Goal: Task Accomplishment & Management: Manage account settings

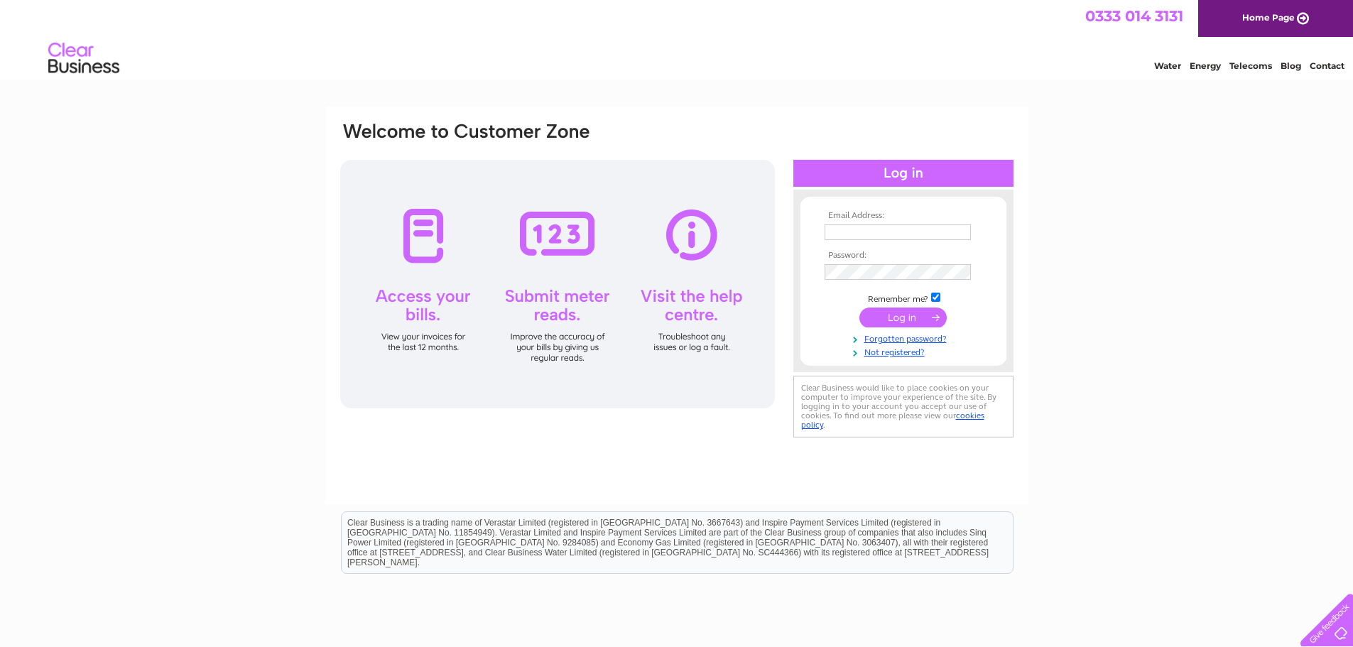
drag, startPoint x: 879, startPoint y: 223, endPoint x: 873, endPoint y: 227, distance: 7.7
click at [877, 224] on td at bounding box center [903, 232] width 165 height 23
drag, startPoint x: 874, startPoint y: 227, endPoint x: 867, endPoint y: 235, distance: 10.6
click at [874, 227] on input "text" at bounding box center [898, 232] width 148 height 17
type input "PLinvoices@tpm.co.uk"
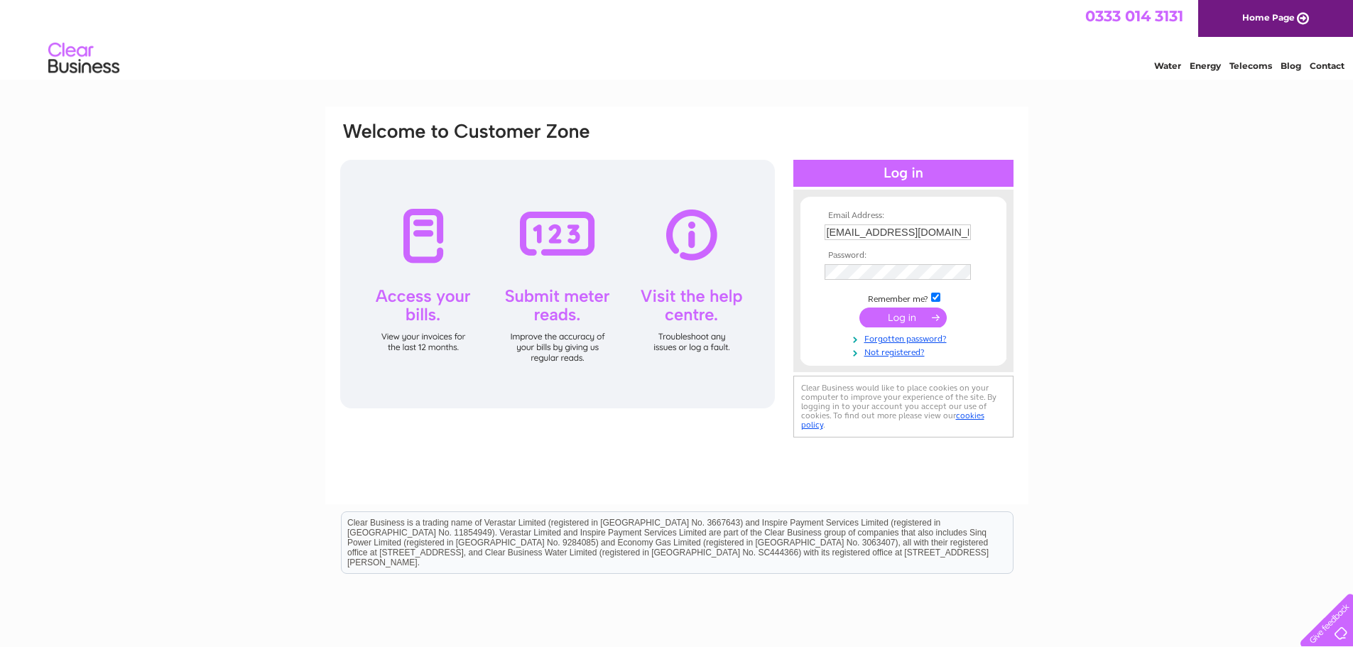
drag, startPoint x: 268, startPoint y: 23, endPoint x: 296, endPoint y: 31, distance: 29.3
click at [268, 23] on div "0333 014 3131 Home Page" at bounding box center [676, 18] width 1353 height 37
drag, startPoint x: 878, startPoint y: 633, endPoint x: 821, endPoint y: 528, distance: 119.8
click at [873, 595] on html "Clear Business is a trading name of Verastar Limited (registered in [GEOGRAPHIC…" at bounding box center [676, 549] width 1353 height 91
click at [899, 319] on input "submit" at bounding box center [902, 319] width 87 height 20
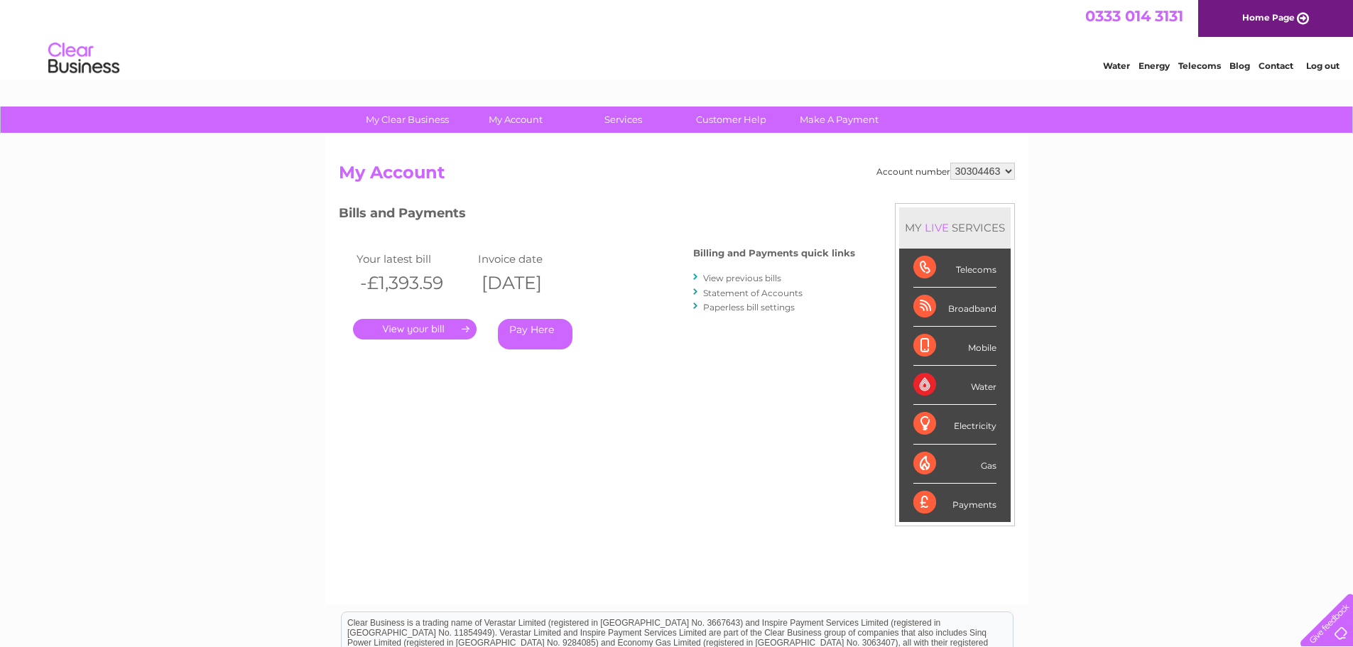
click at [1009, 172] on select "30304463" at bounding box center [982, 171] width 65 height 17
click at [781, 170] on h2 "My Account" at bounding box center [677, 176] width 676 height 27
click at [406, 324] on link "." at bounding box center [415, 329] width 124 height 21
click at [737, 293] on link "Statement of Accounts" at bounding box center [752, 293] width 99 height 11
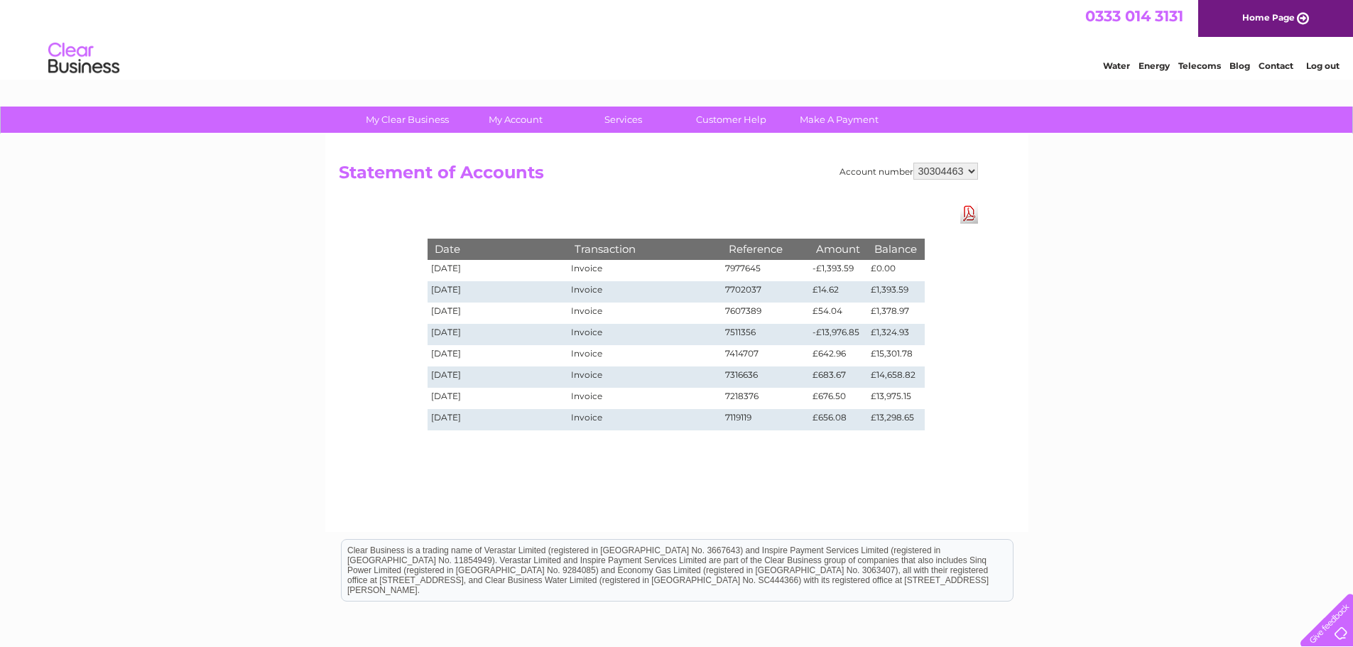
click at [897, 270] on td "£0.00" at bounding box center [895, 270] width 57 height 21
drag, startPoint x: 843, startPoint y: 268, endPoint x: 689, endPoint y: 327, distance: 165.0
click at [807, 270] on tr "04/08/2025 Invoice 7977645 -£1,393.59 £0.00" at bounding box center [675, 270] width 497 height 21
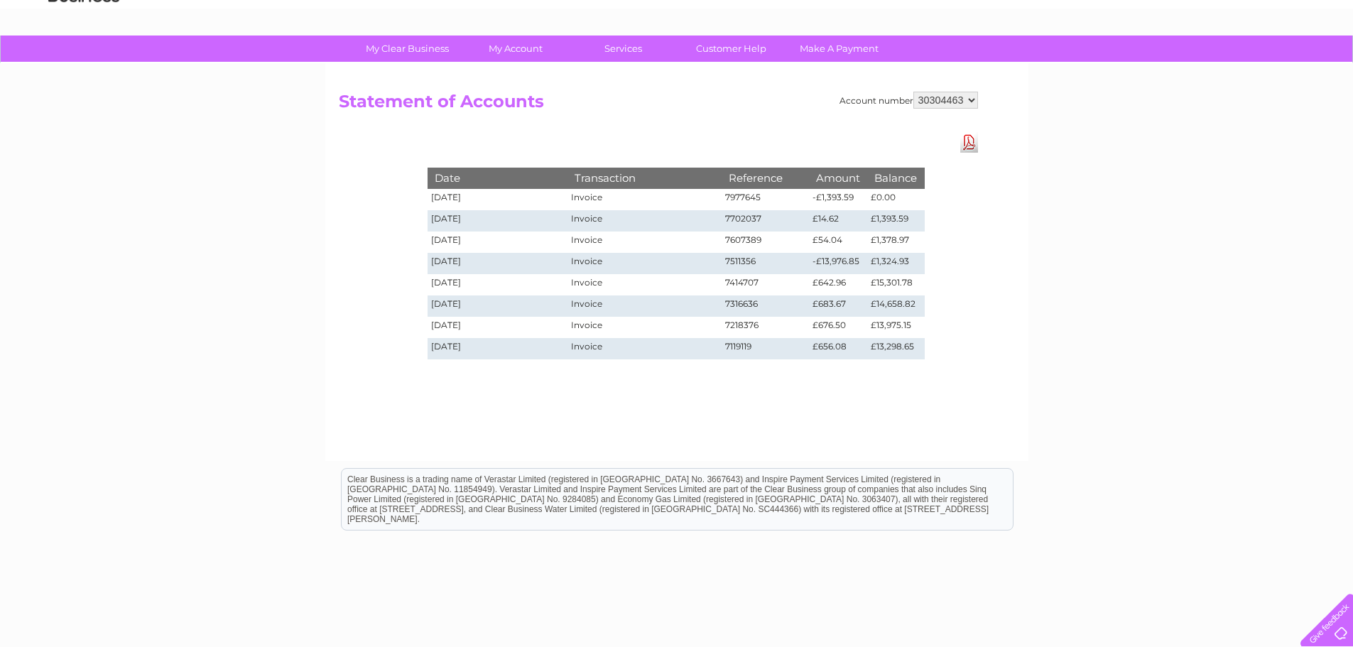
click at [895, 241] on td "£1,378.97" at bounding box center [895, 241] width 57 height 21
click at [973, 98] on select "30304463" at bounding box center [945, 100] width 65 height 17
click at [790, 116] on h2 "Statement of Accounts" at bounding box center [658, 105] width 639 height 27
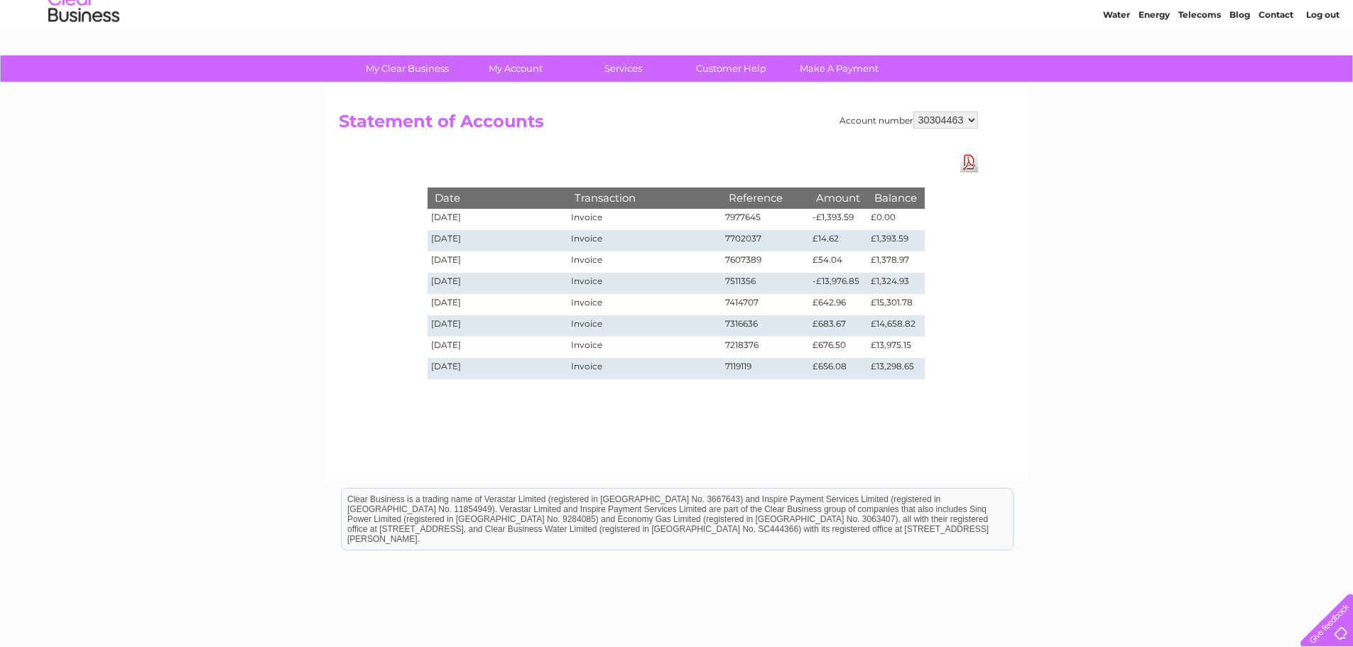
scroll to position [0, 0]
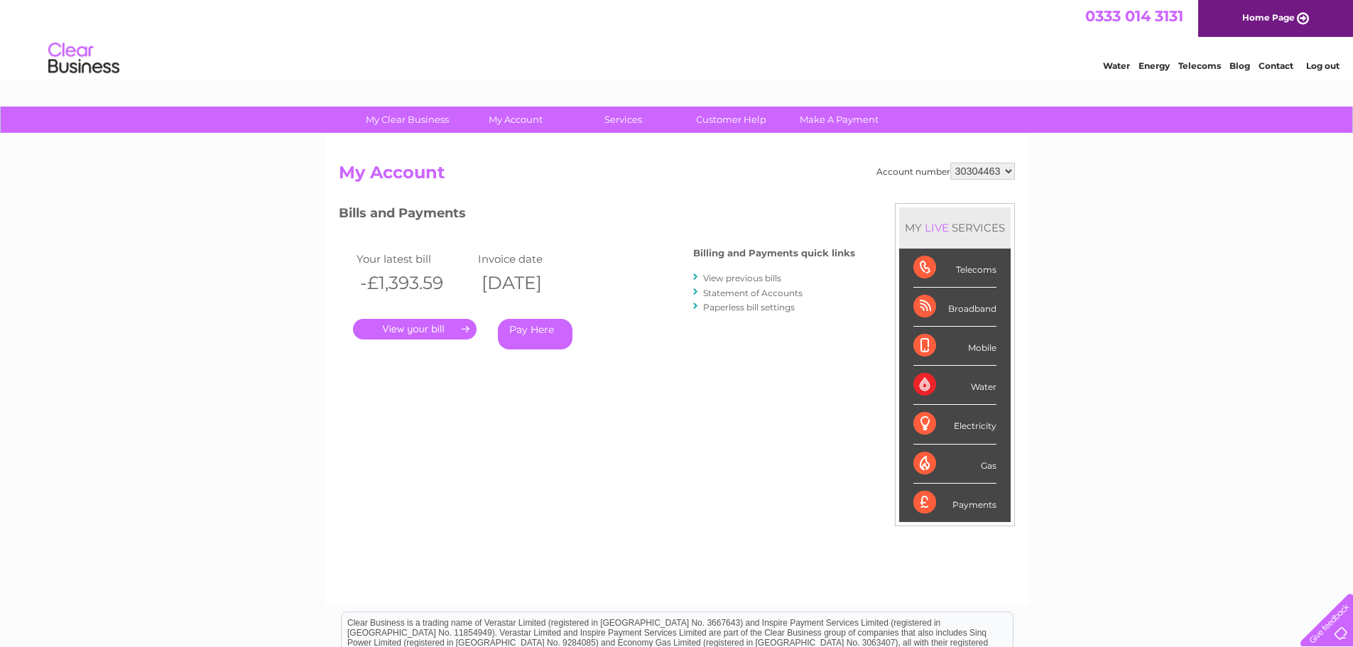
click at [733, 276] on link "View previous bills" at bounding box center [742, 278] width 78 height 11
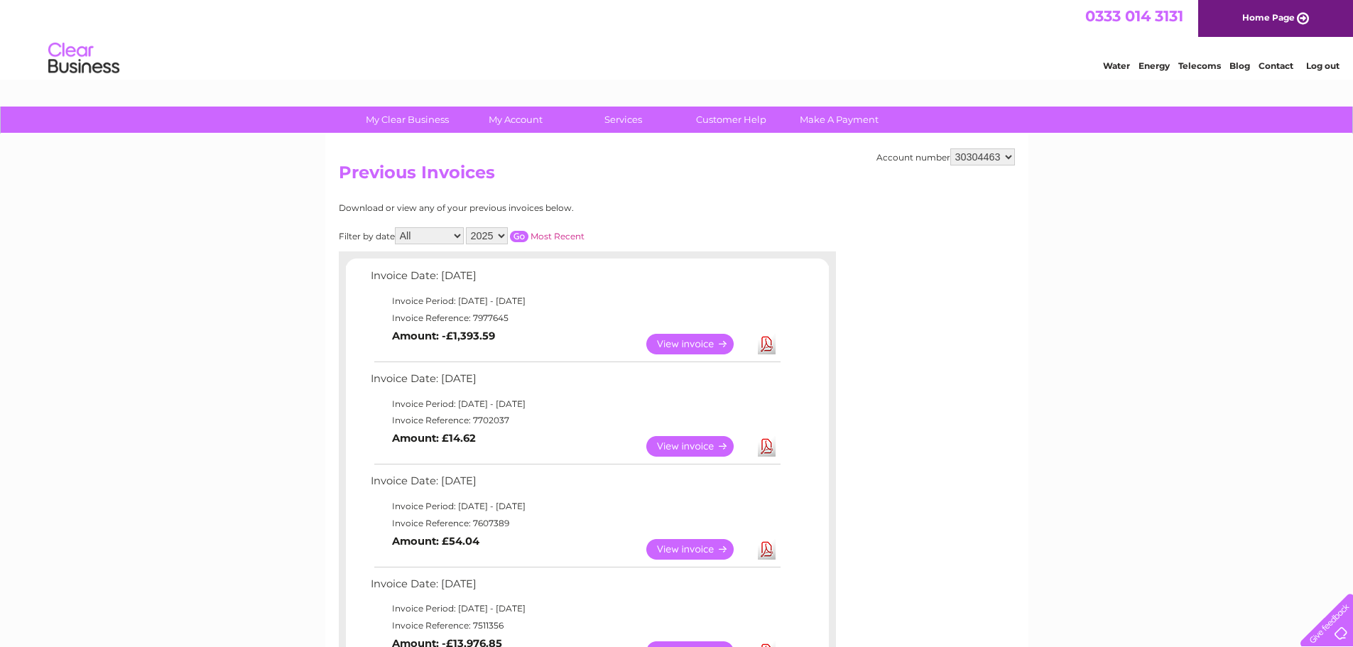
click at [769, 451] on link "Download" at bounding box center [767, 446] width 18 height 21
click at [684, 437] on link "View" at bounding box center [698, 446] width 104 height 21
click at [678, 339] on link "View" at bounding box center [698, 344] width 104 height 21
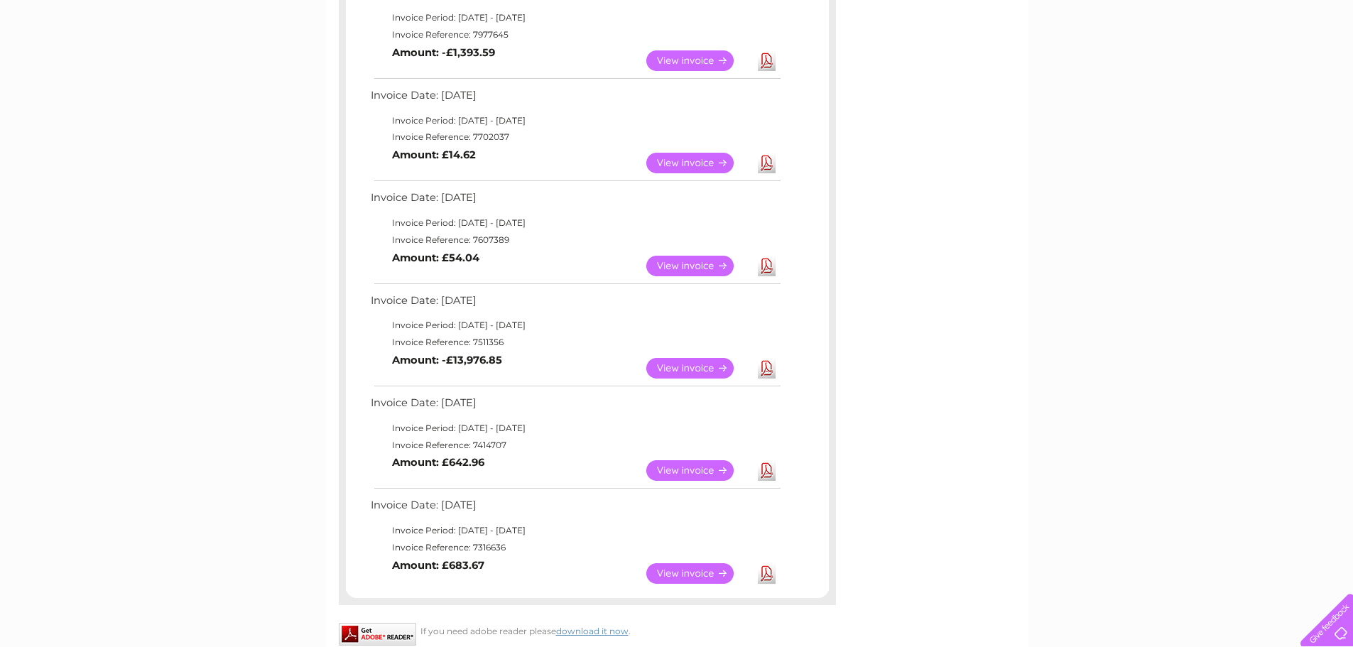
scroll to position [284, 0]
click at [686, 364] on link "View" at bounding box center [698, 367] width 104 height 21
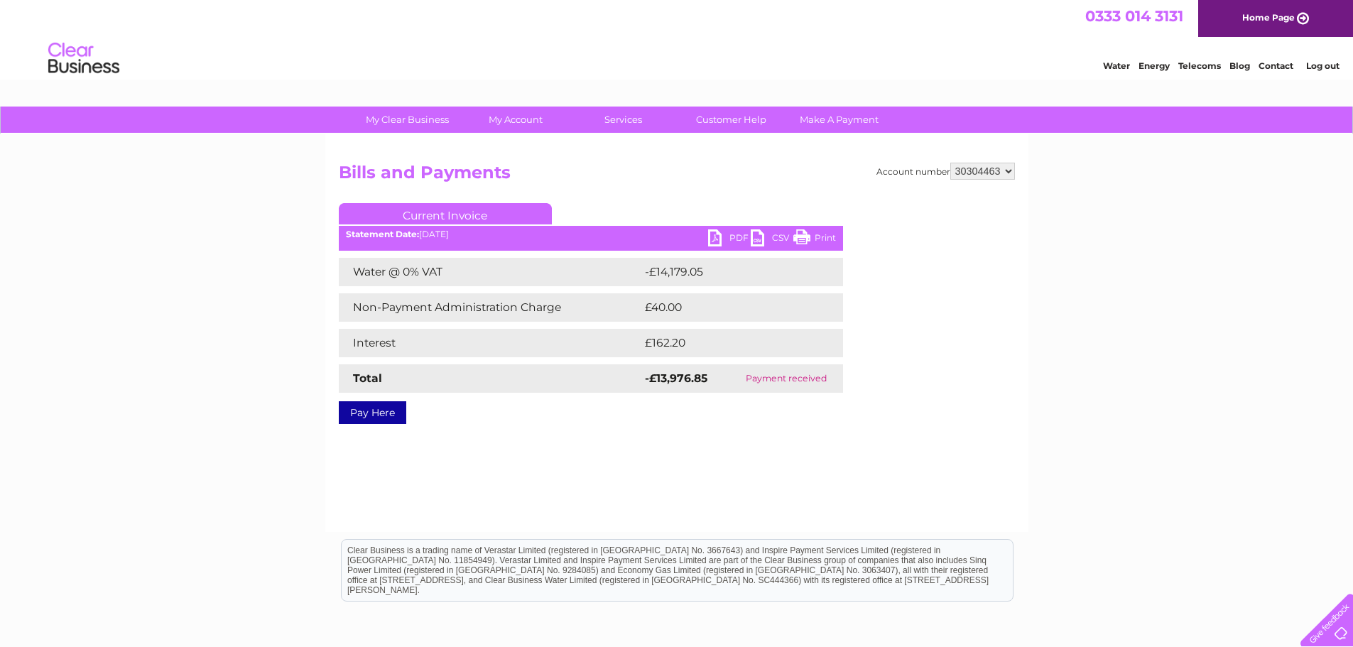
click at [730, 234] on link "PDF" at bounding box center [729, 239] width 43 height 21
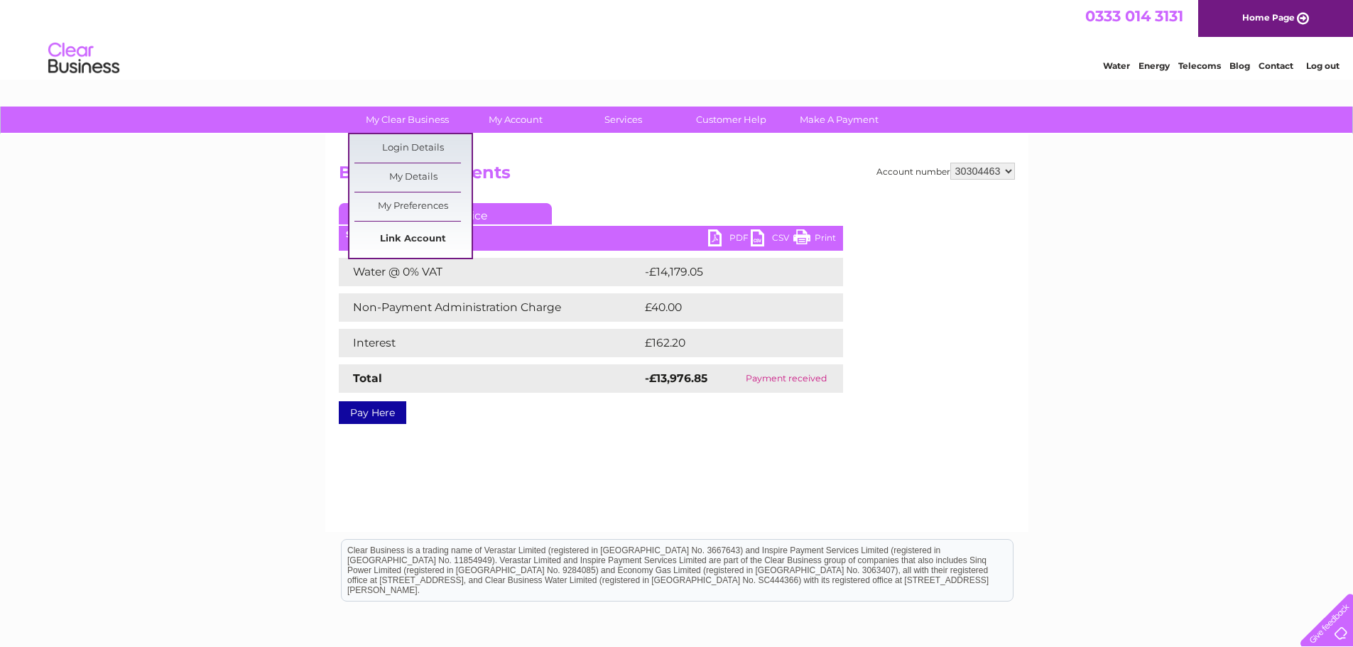
click at [399, 241] on link "Link Account" at bounding box center [412, 239] width 117 height 28
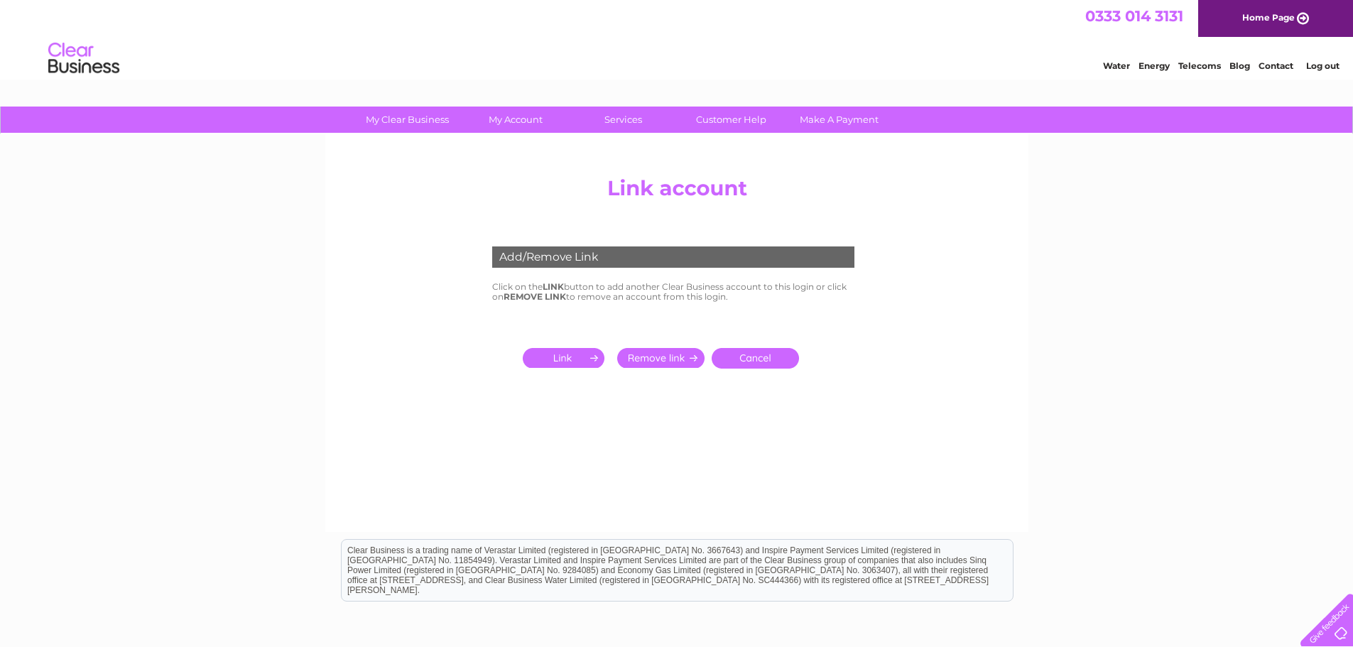
click at [569, 352] on input "submit" at bounding box center [566, 358] width 87 height 20
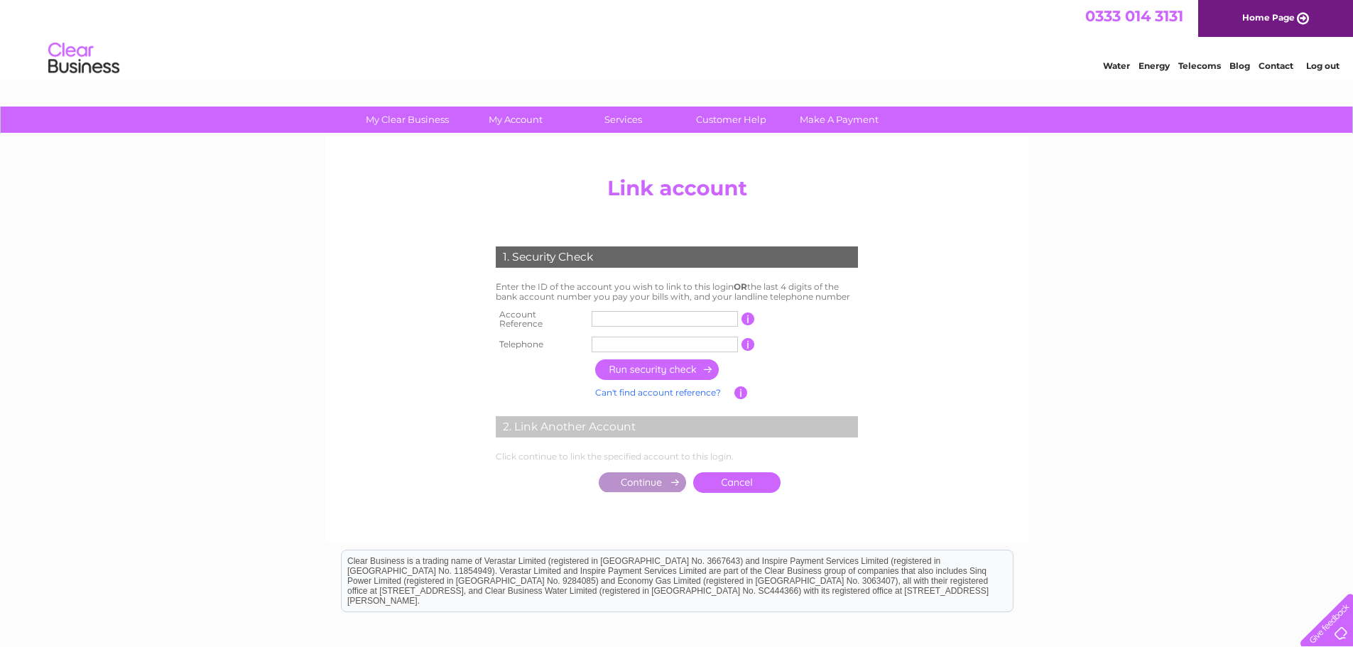
drag, startPoint x: 617, startPoint y: 315, endPoint x: 1024, endPoint y: 221, distance: 417.5
click at [628, 315] on input "text" at bounding box center [664, 319] width 146 height 16
type input "30316132"
click at [618, 338] on input "text" at bounding box center [664, 345] width 146 height 16
type input "07951934040"
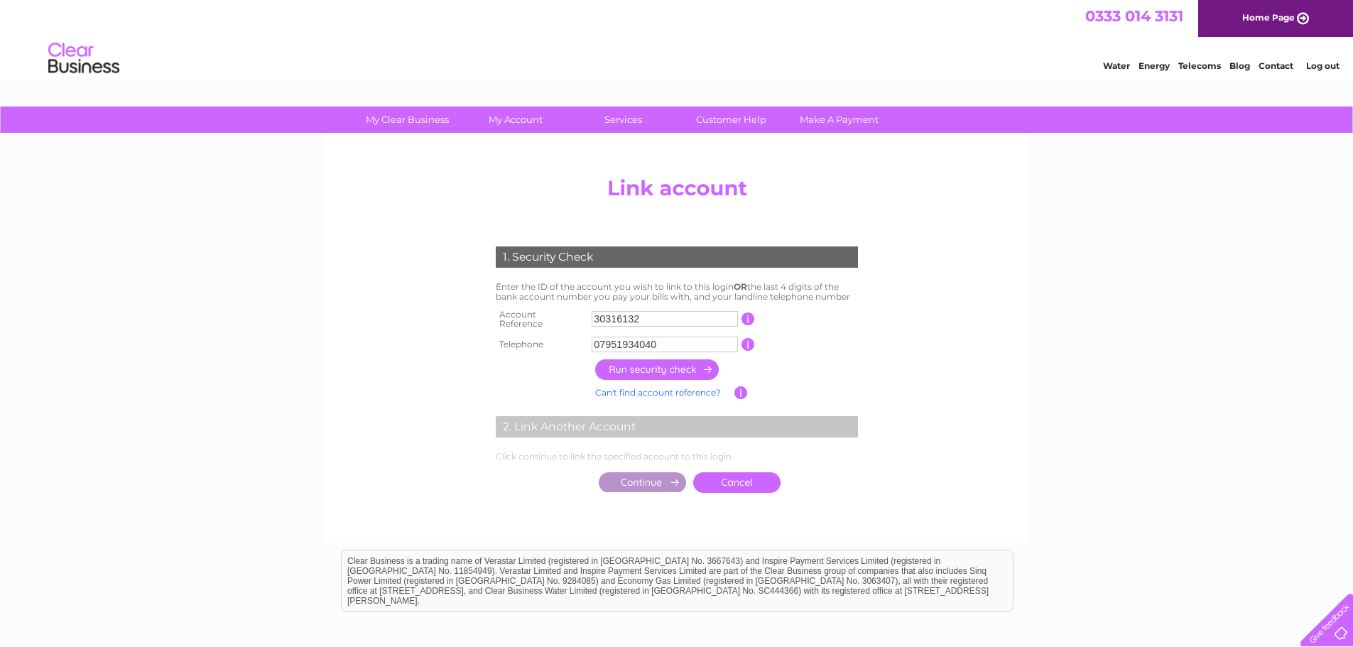
drag, startPoint x: 660, startPoint y: 361, endPoint x: 636, endPoint y: 398, distance: 44.7
click at [657, 364] on input "button" at bounding box center [657, 369] width 125 height 21
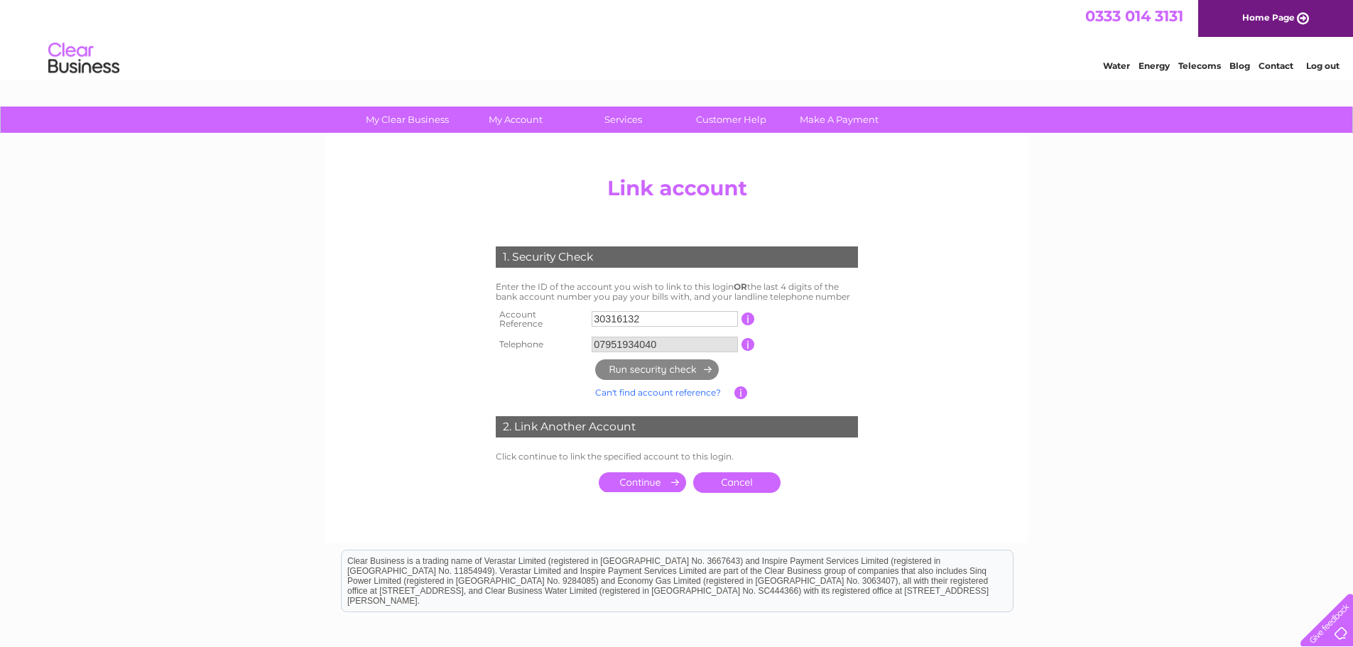
click at [643, 479] on input "submit" at bounding box center [642, 482] width 87 height 20
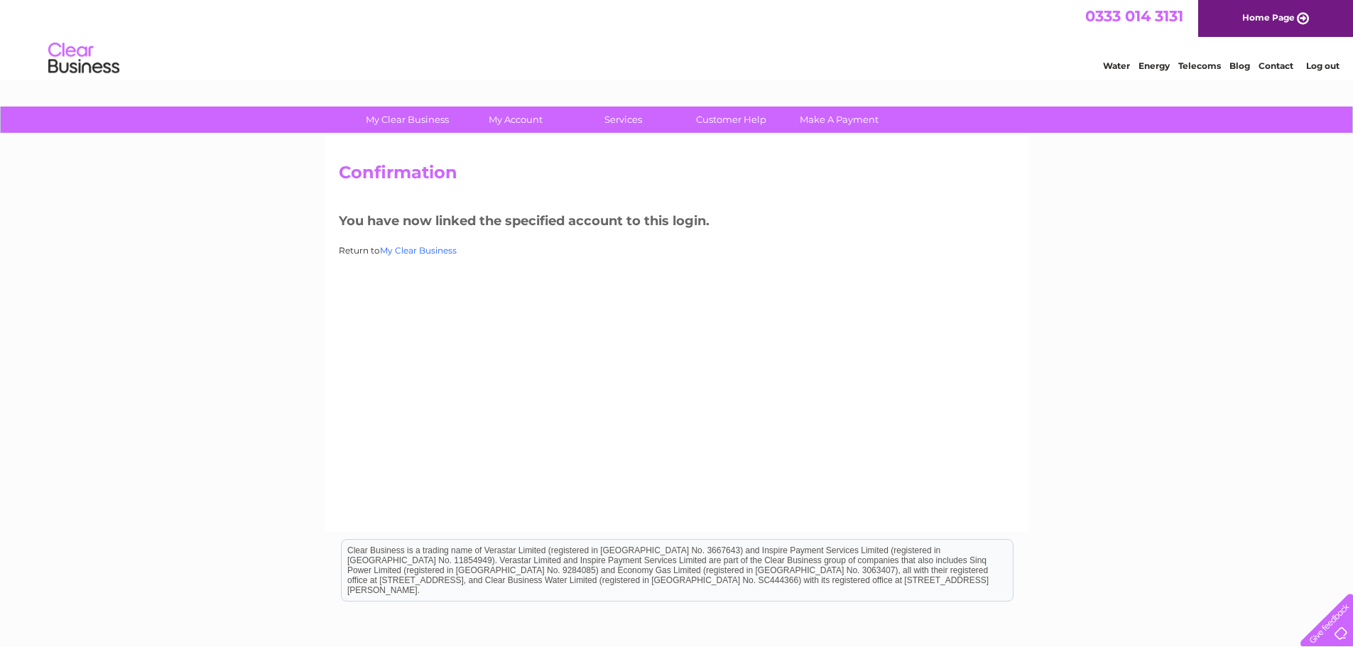
click at [430, 252] on link "My Clear Business" at bounding box center [418, 250] width 77 height 11
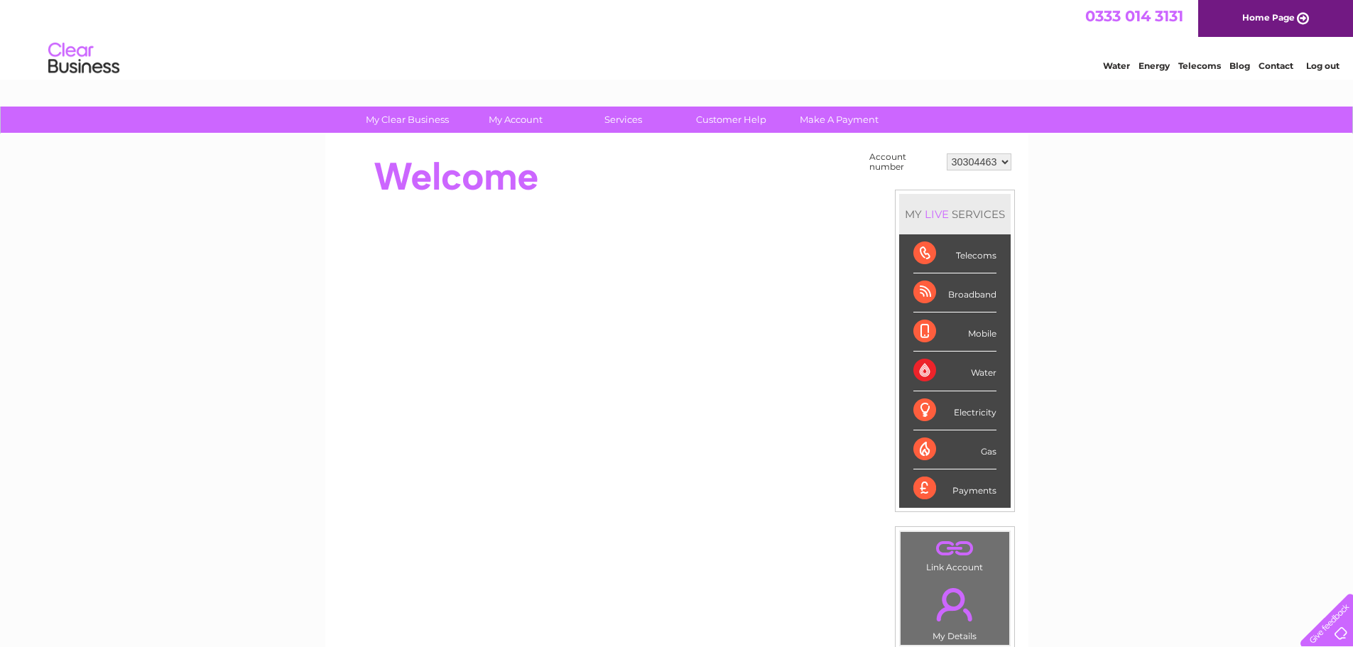
click at [1001, 162] on select "30304463 30316132" at bounding box center [978, 161] width 65 height 17
select select "30316132"
click at [946, 153] on select "30304463 30316132" at bounding box center [978, 161] width 65 height 17
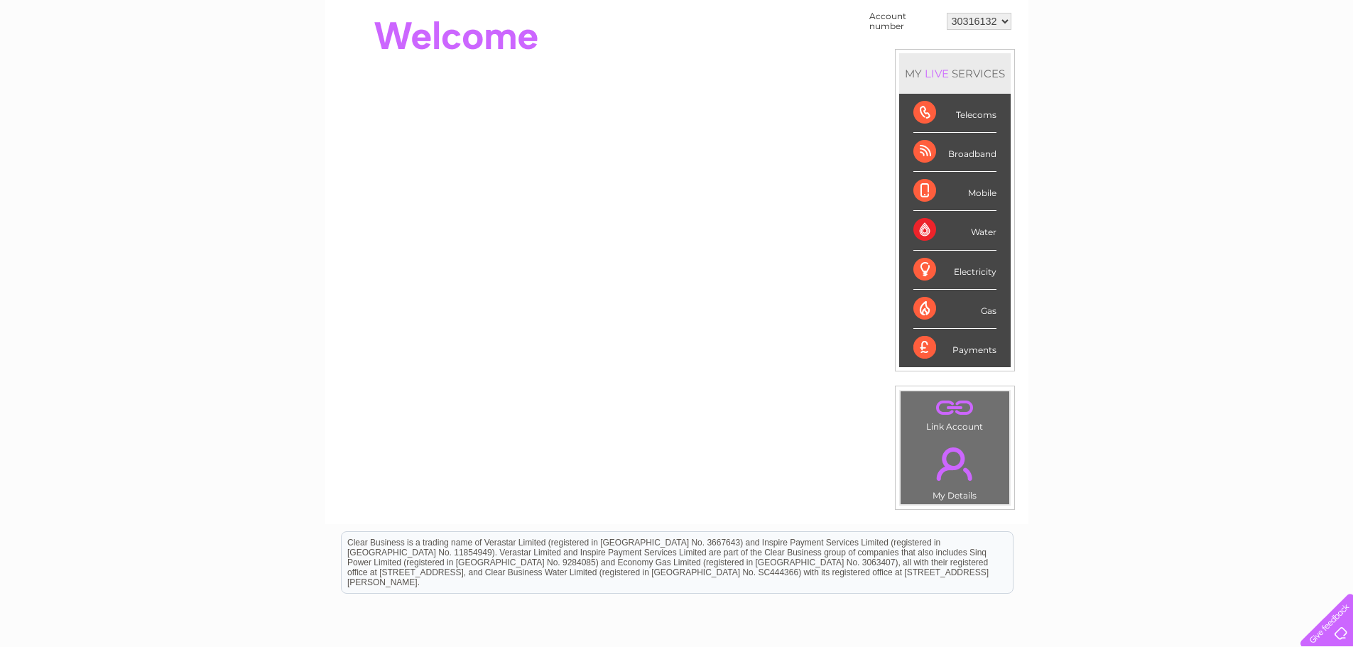
scroll to position [142, 0]
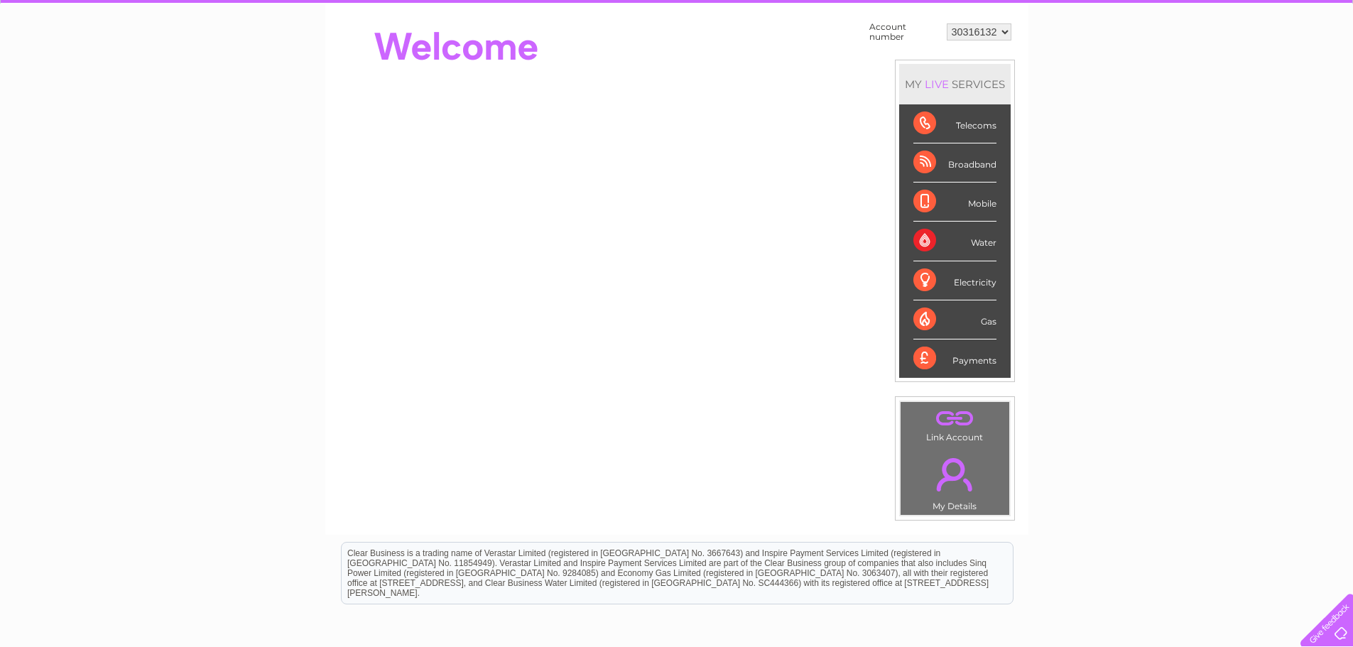
scroll to position [142, 0]
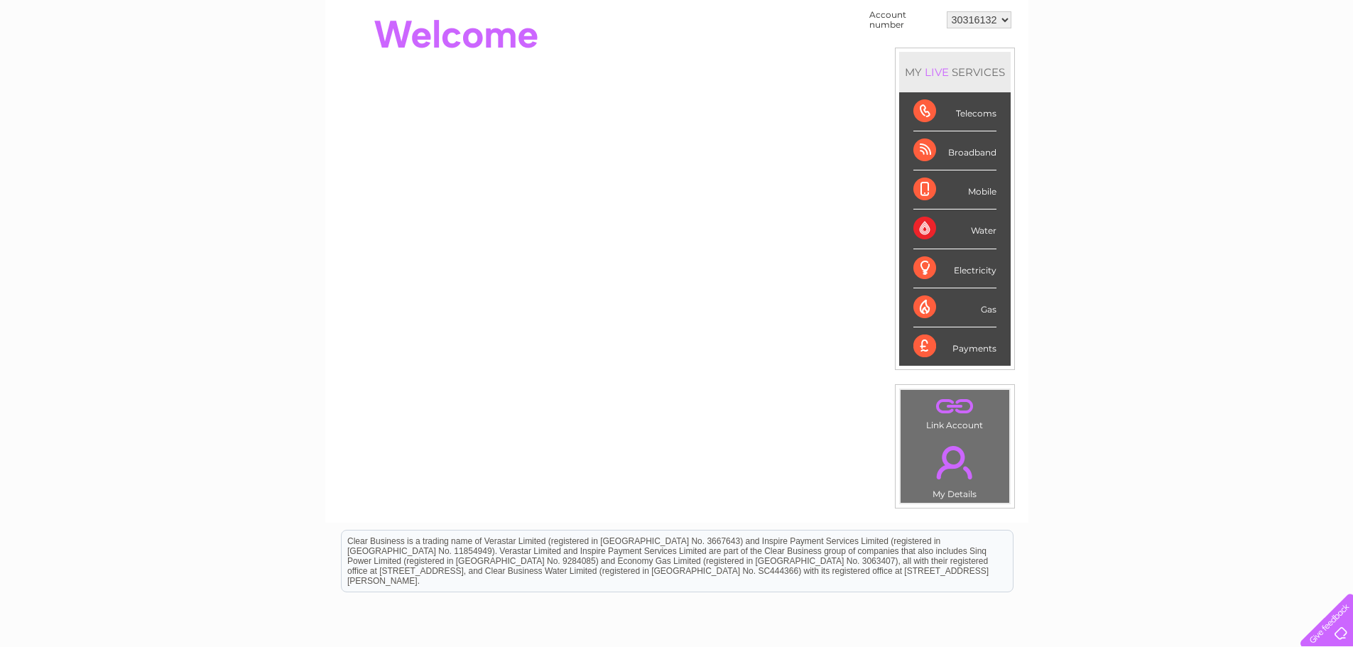
click at [963, 400] on link "." at bounding box center [955, 405] width 102 height 25
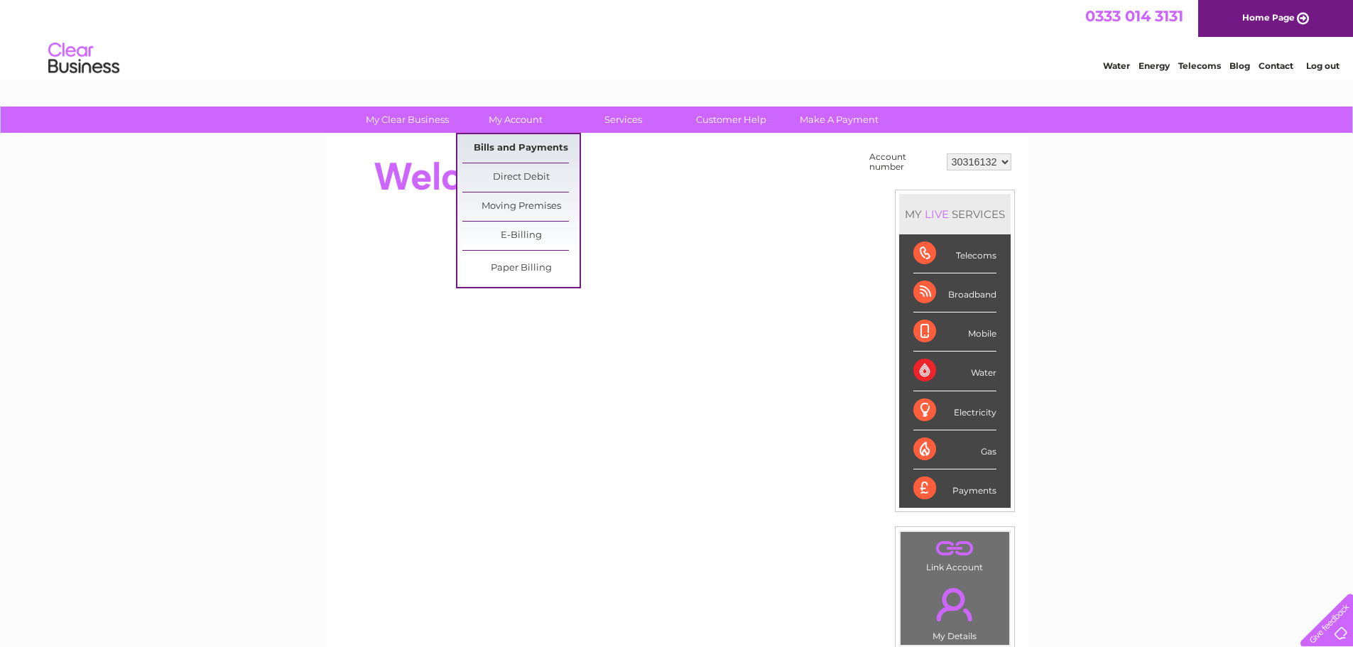
click at [519, 148] on link "Bills and Payments" at bounding box center [520, 148] width 117 height 28
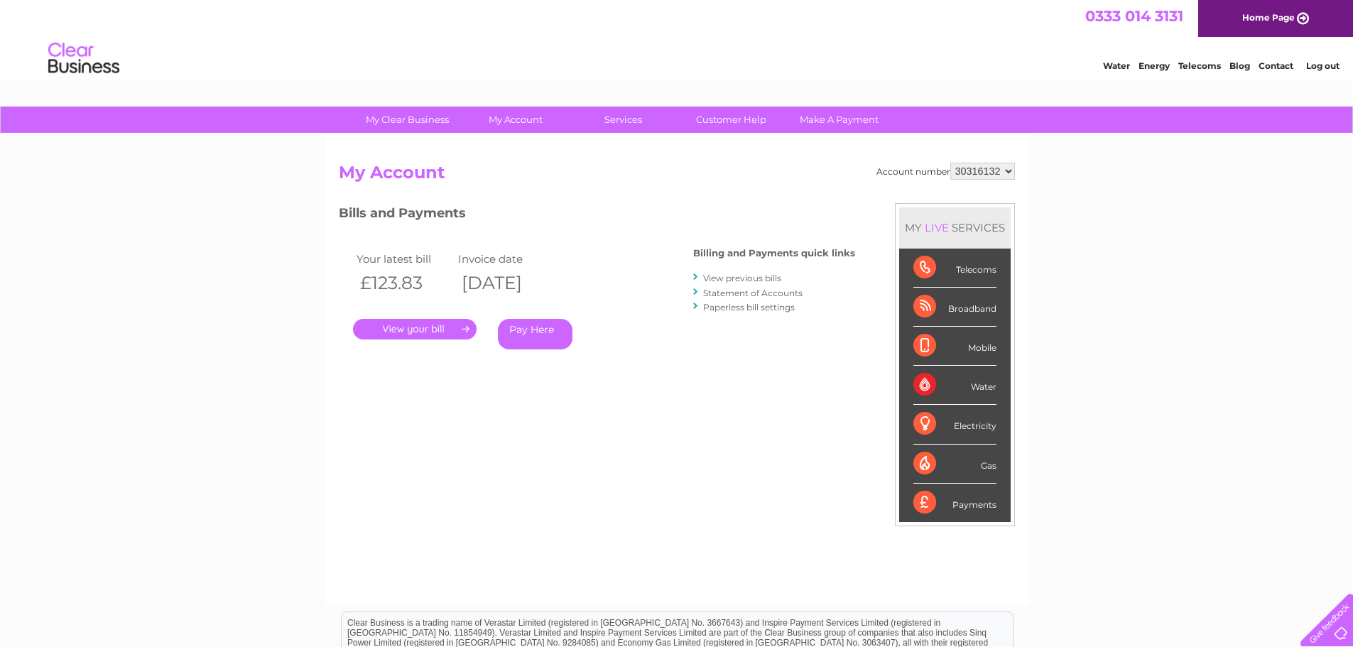
click at [692, 275] on div "Bills and Payments Billing and Payments quick links View previous bills Stateme…" at bounding box center [597, 286] width 516 height 167
click at [755, 277] on link "View previous bills" at bounding box center [742, 278] width 78 height 11
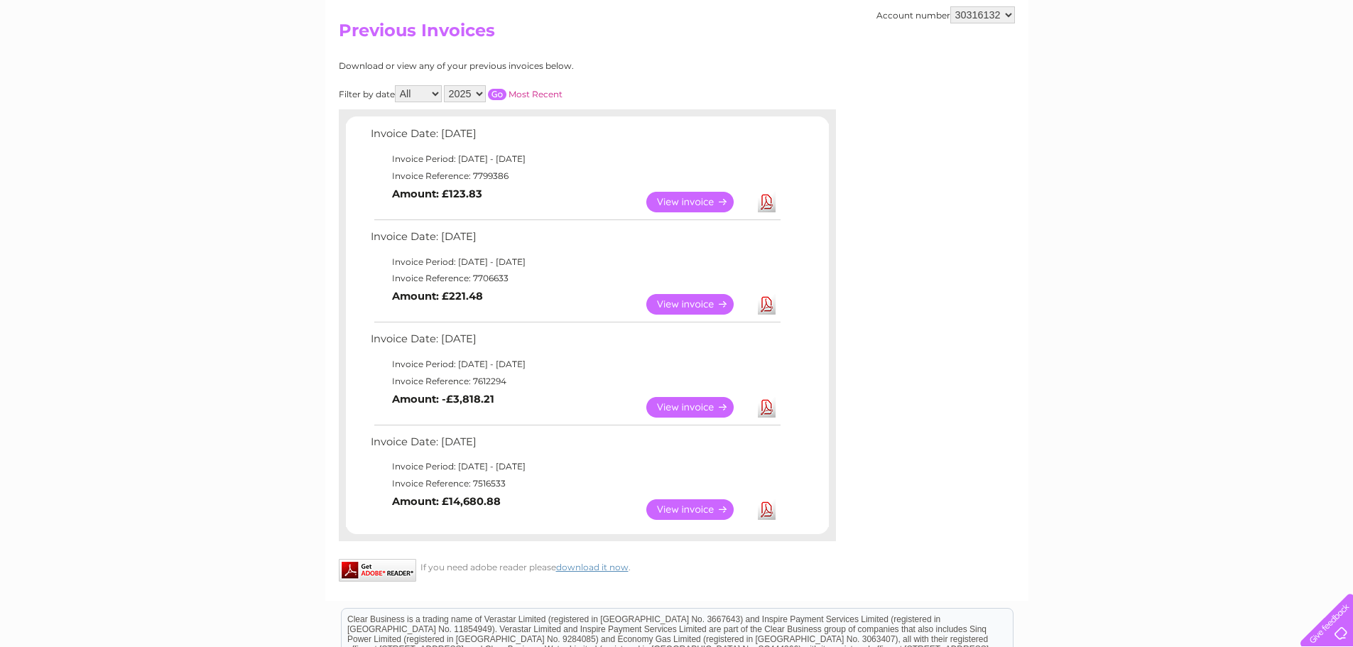
scroll to position [213, 0]
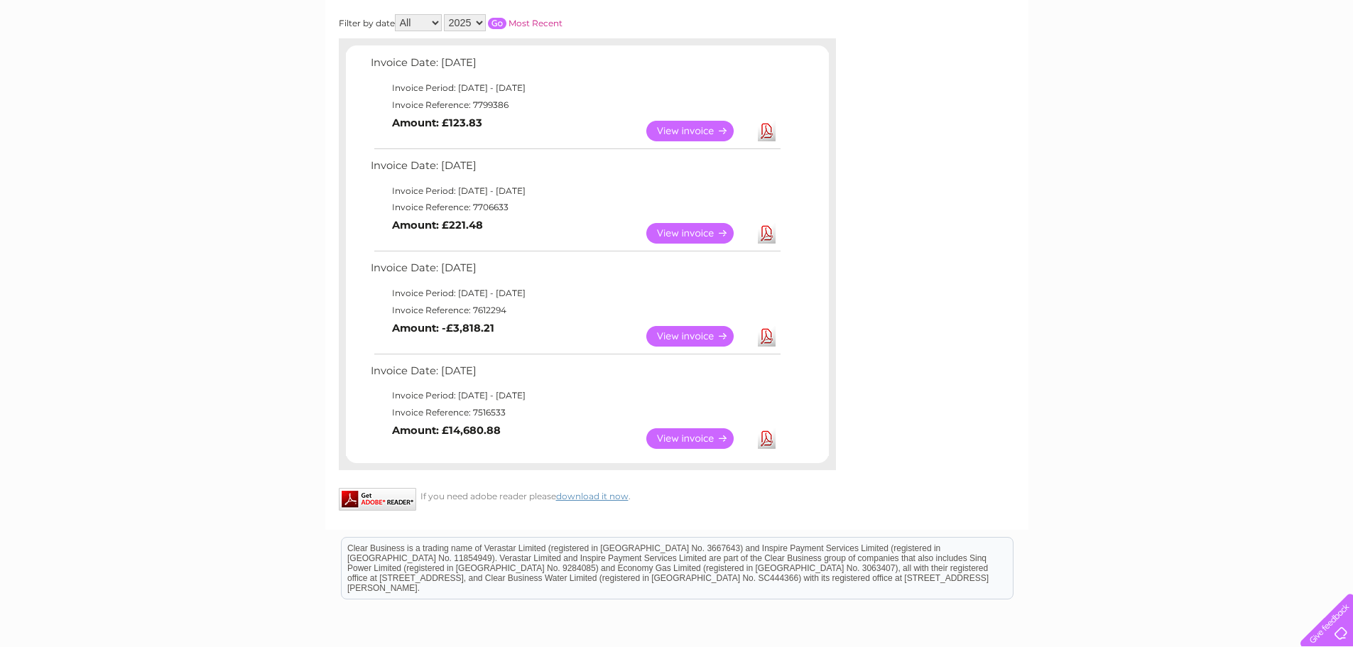
click at [687, 437] on link "View" at bounding box center [698, 438] width 104 height 21
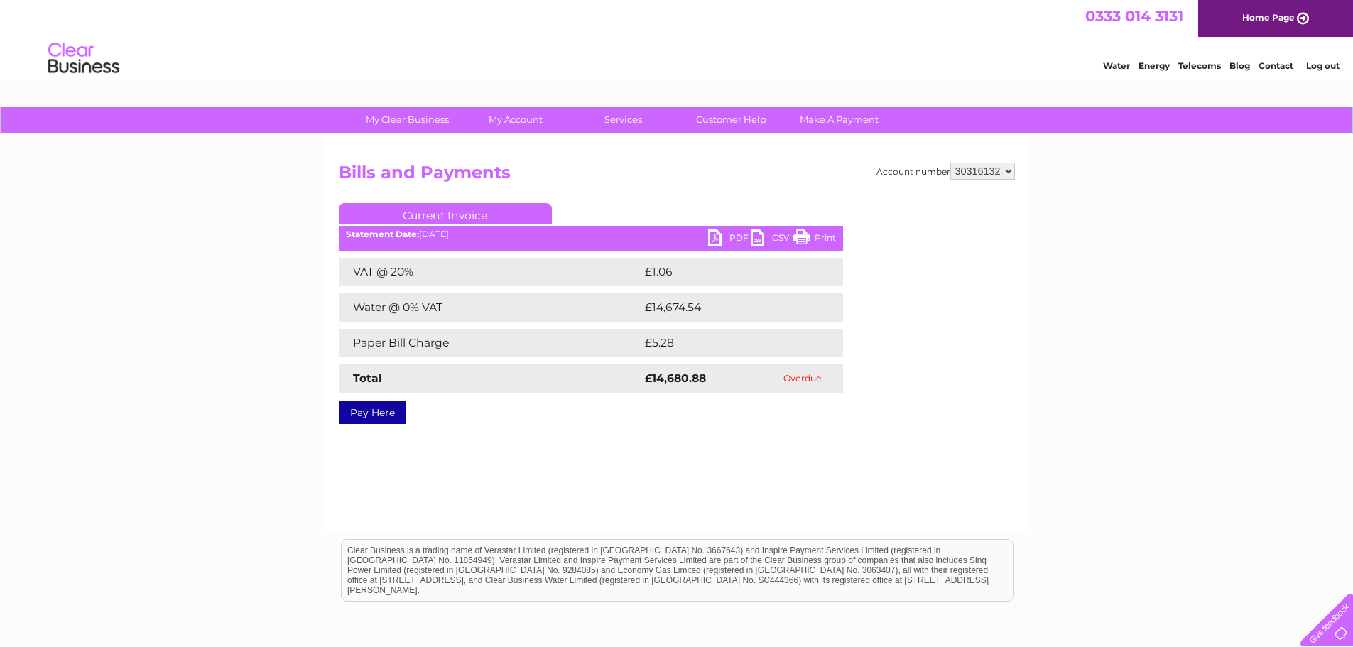
click at [734, 235] on link "PDF" at bounding box center [729, 239] width 43 height 21
